Goal: Find specific page/section: Find specific page/section

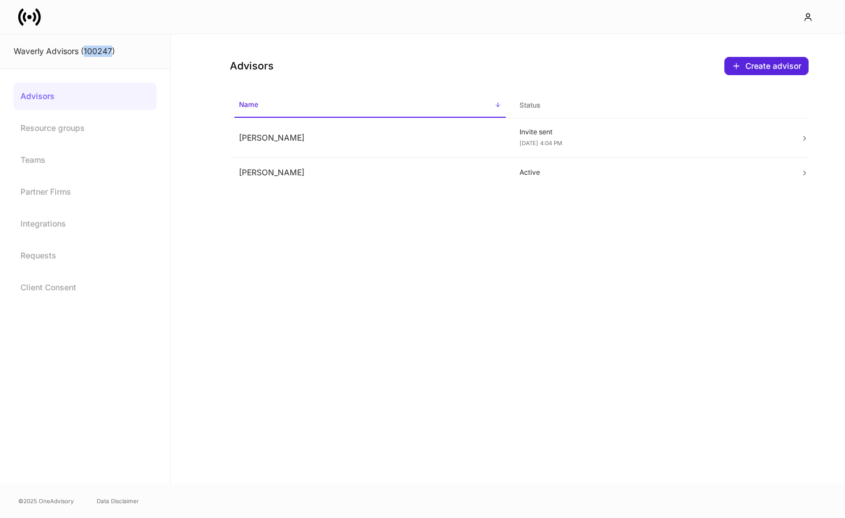
click at [22, 14] on icon at bounding box center [29, 17] width 23 height 23
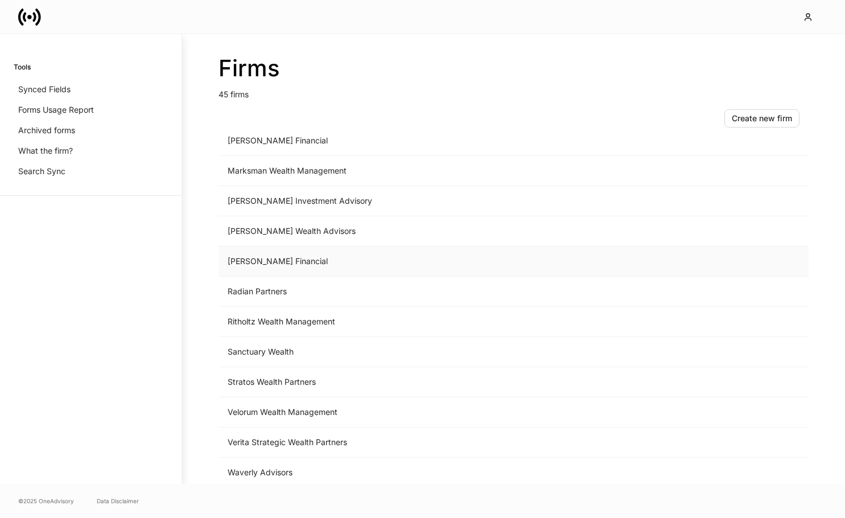
scroll to position [1006, 0]
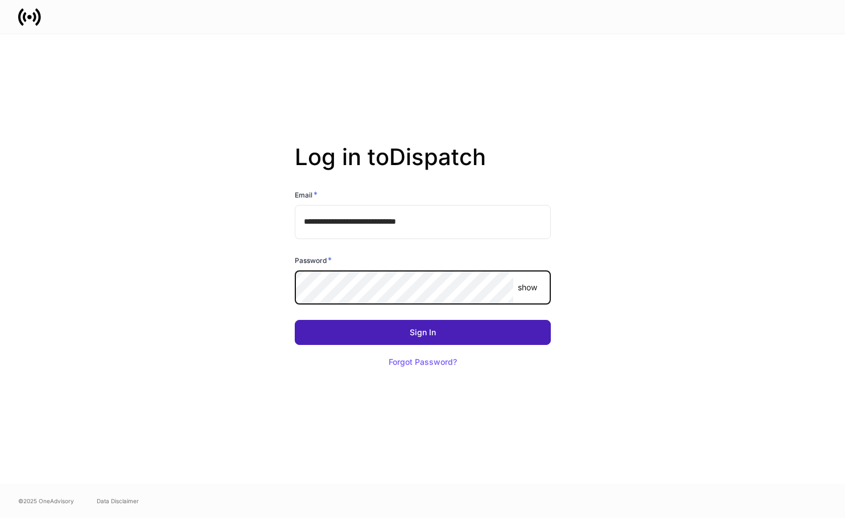
click at [449, 325] on button "Sign In" at bounding box center [423, 332] width 256 height 25
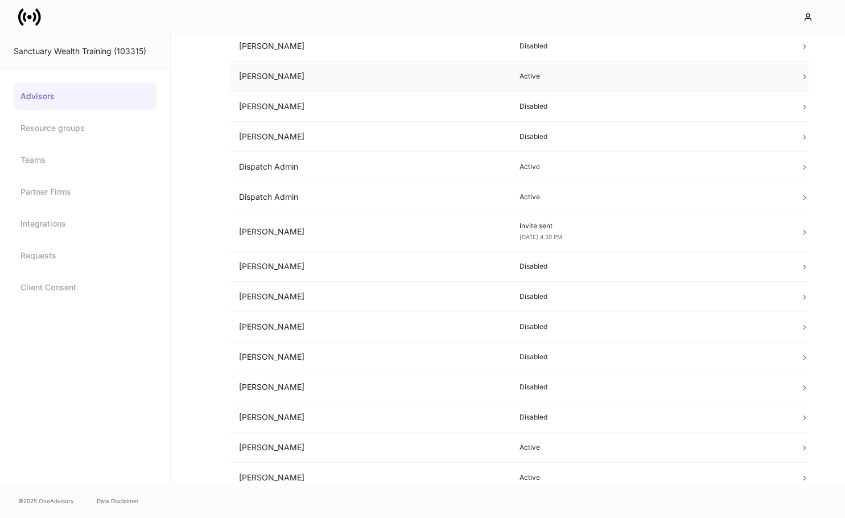
scroll to position [294, 0]
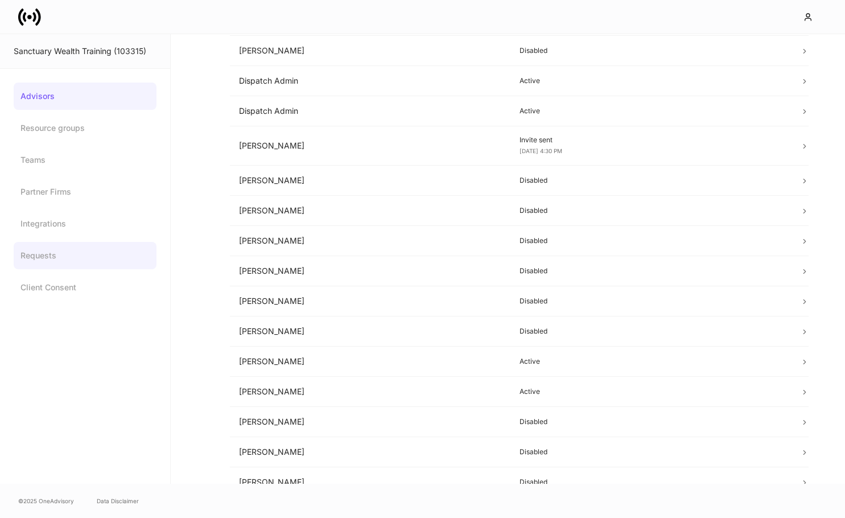
click at [42, 253] on link "Requests" at bounding box center [85, 255] width 143 height 27
